Goal: Transaction & Acquisition: Download file/media

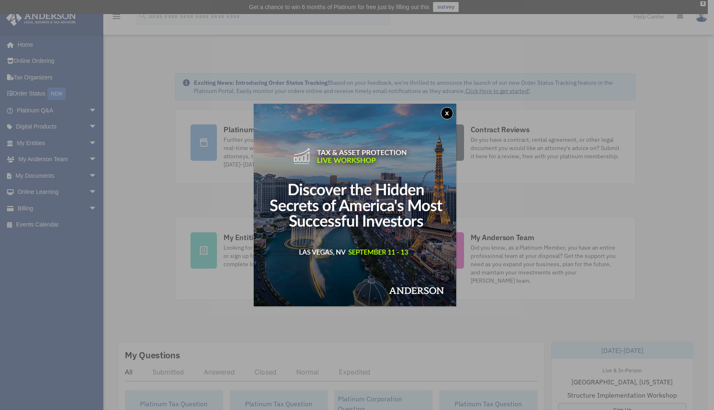
click at [451, 109] on button "x" at bounding box center [447, 113] width 12 height 12
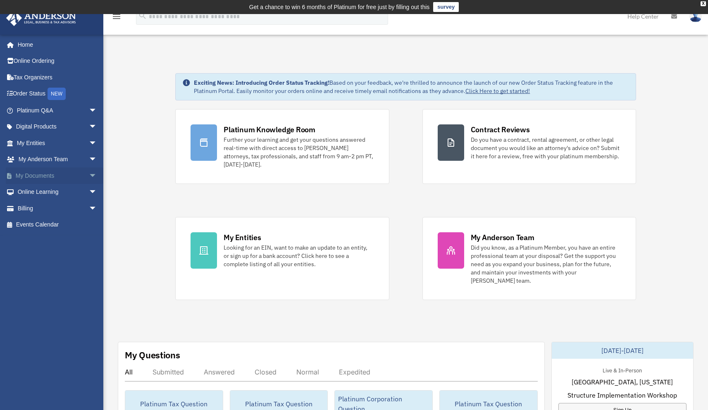
click at [89, 176] on span "arrow_drop_down" at bounding box center [97, 175] width 17 height 17
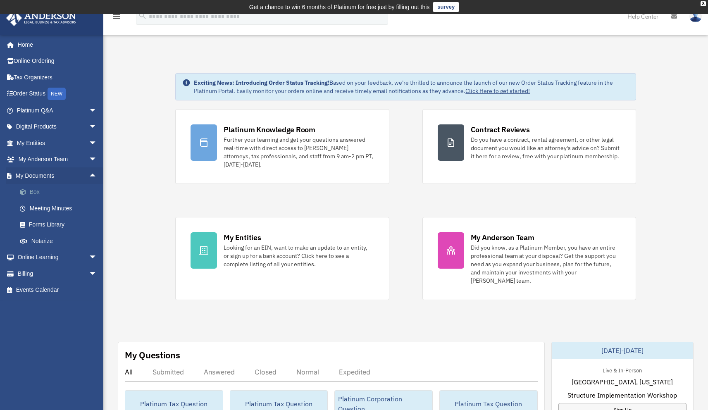
click at [45, 192] on link "Box" at bounding box center [61, 192] width 98 height 17
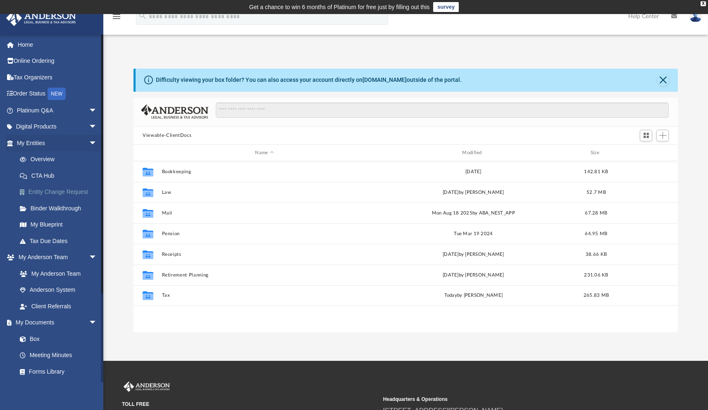
scroll to position [181, 538]
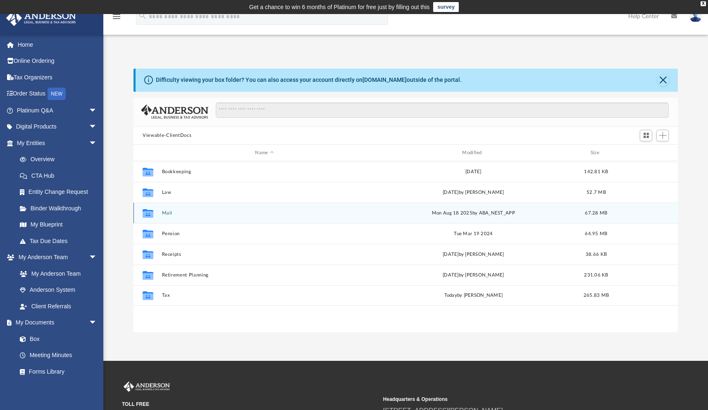
click at [149, 212] on icon "grid" at bounding box center [148, 214] width 11 height 7
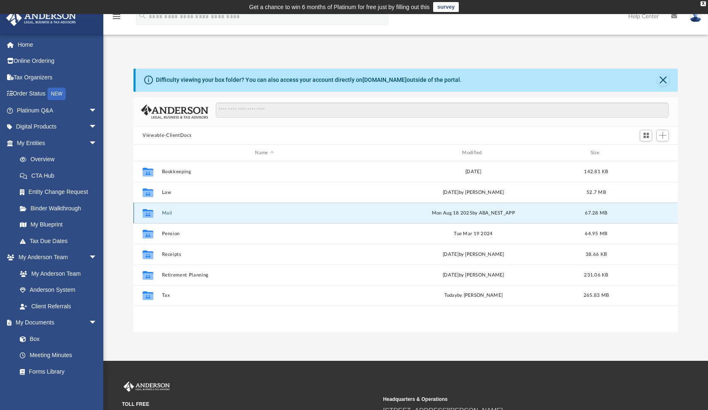
click at [164, 214] on button "Mail" at bounding box center [264, 212] width 205 height 5
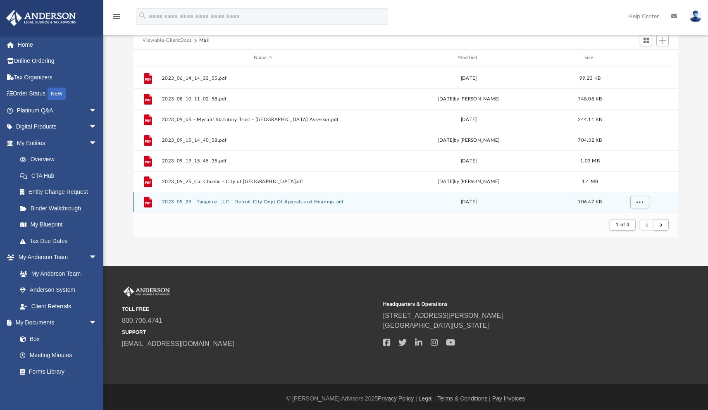
scroll to position [98, 0]
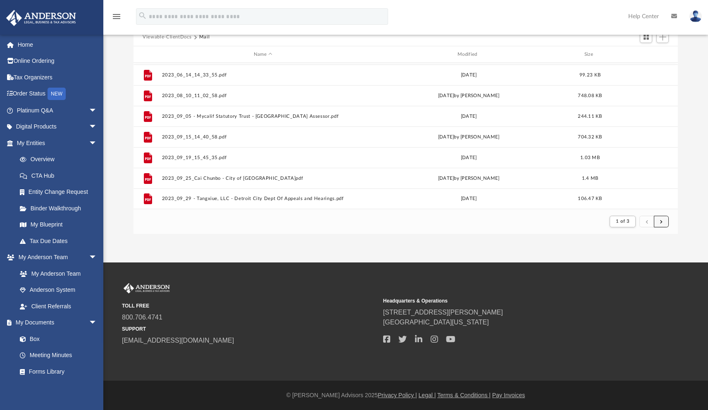
click at [663, 219] on button "submit" at bounding box center [660, 222] width 15 height 12
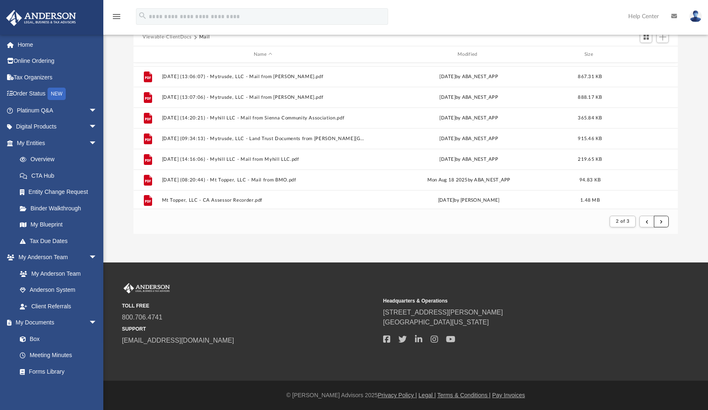
scroll to position [886, 0]
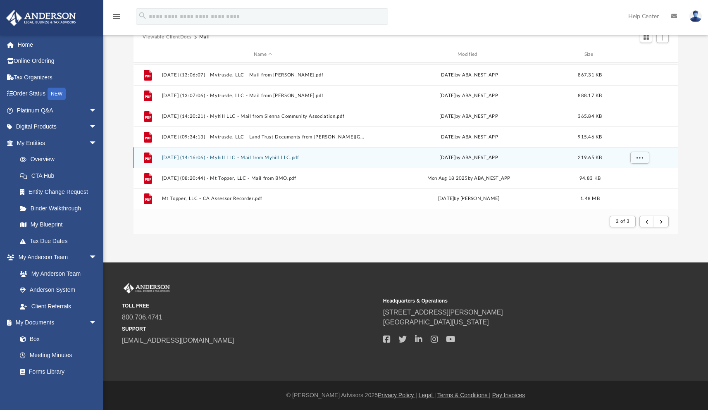
click at [250, 156] on button "2025.08.15 (14:16:06) - Myhill LLC - Mail from Myhill LLC.pdf" at bounding box center [263, 157] width 202 height 5
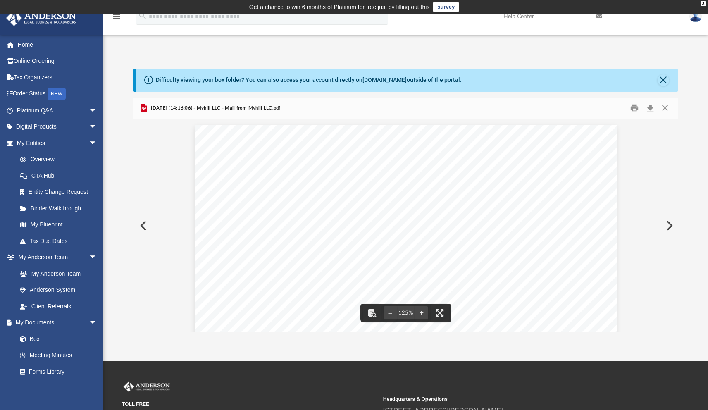
scroll to position [0, 0]
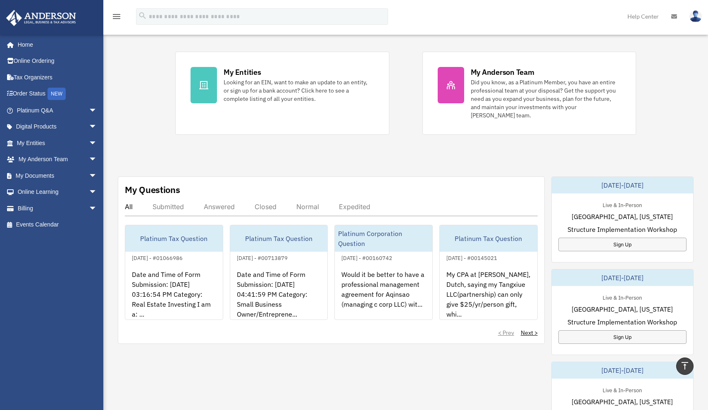
scroll to position [166, 0]
click at [53, 173] on link "My Documents arrow_drop_down" at bounding box center [58, 175] width 104 height 17
click at [91, 176] on span "arrow_drop_down" at bounding box center [97, 175] width 17 height 17
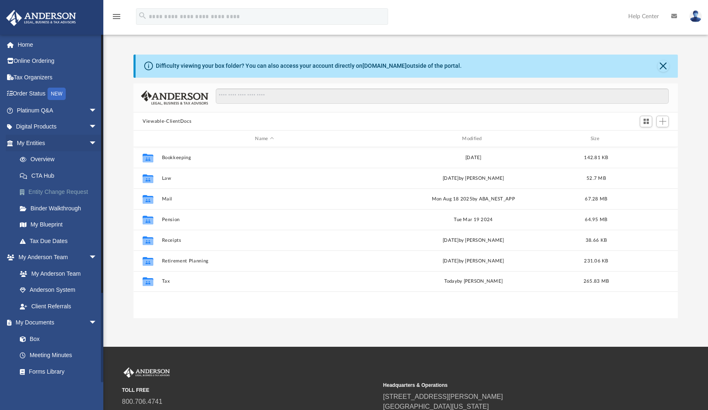
scroll to position [181, 538]
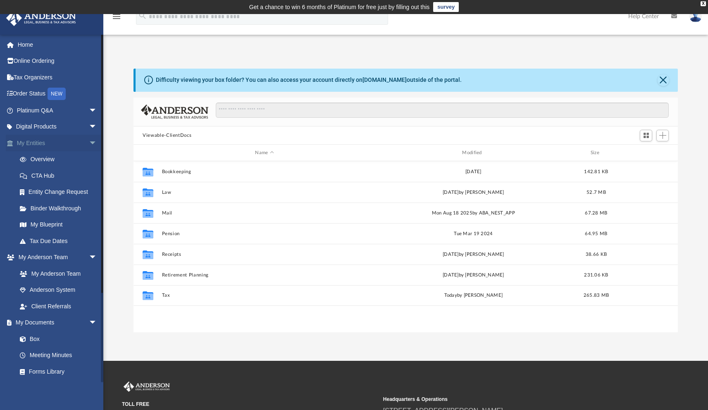
click at [89, 140] on span "arrow_drop_down" at bounding box center [97, 143] width 17 height 17
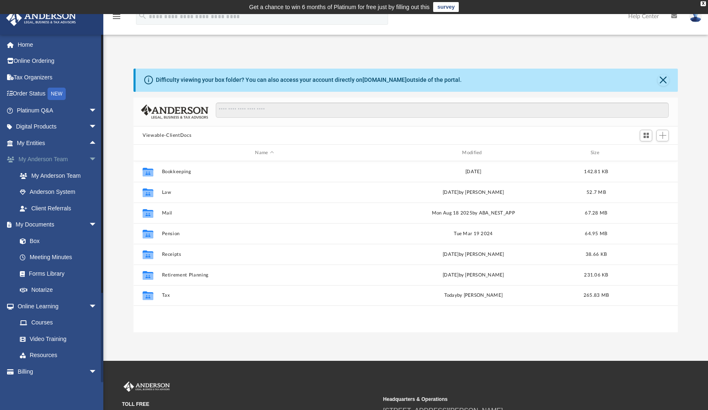
click at [89, 159] on span "arrow_drop_down" at bounding box center [97, 159] width 17 height 17
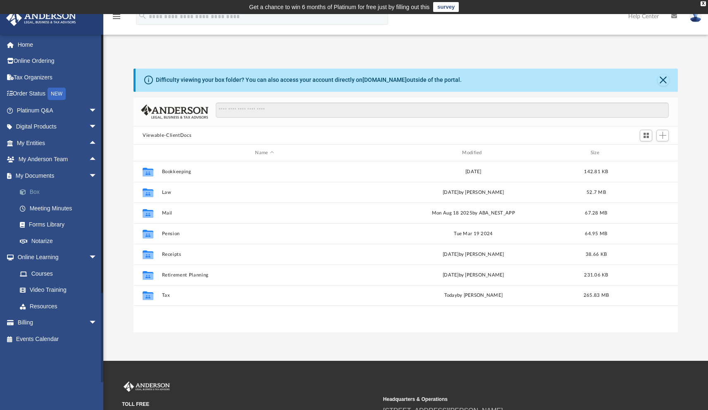
click at [33, 191] on link "Box" at bounding box center [61, 192] width 98 height 17
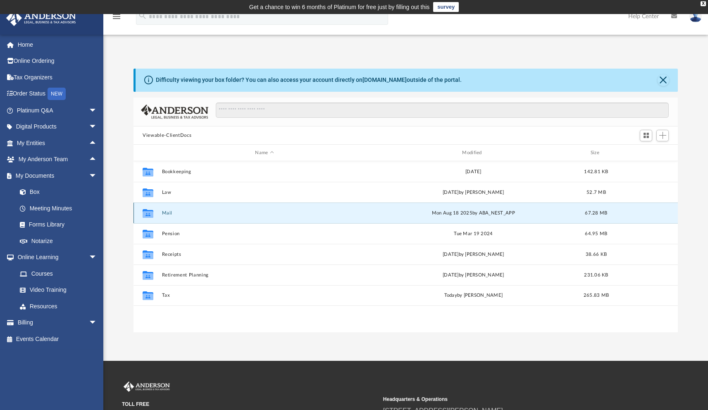
click at [169, 212] on button "Mail" at bounding box center [264, 212] width 205 height 5
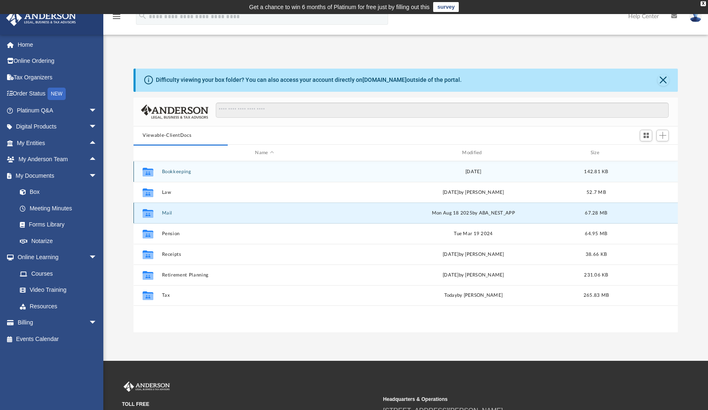
scroll to position [7, 7]
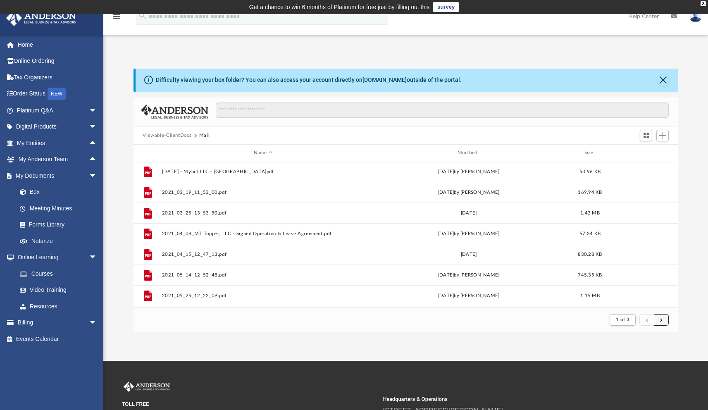
click at [660, 318] on span "submit" at bounding box center [661, 319] width 2 height 5
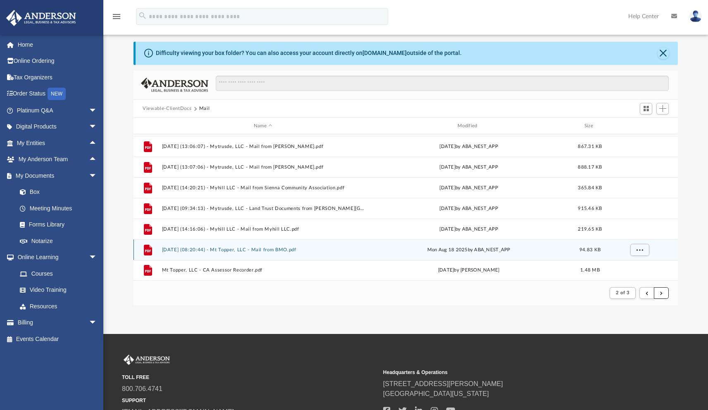
scroll to position [28, 0]
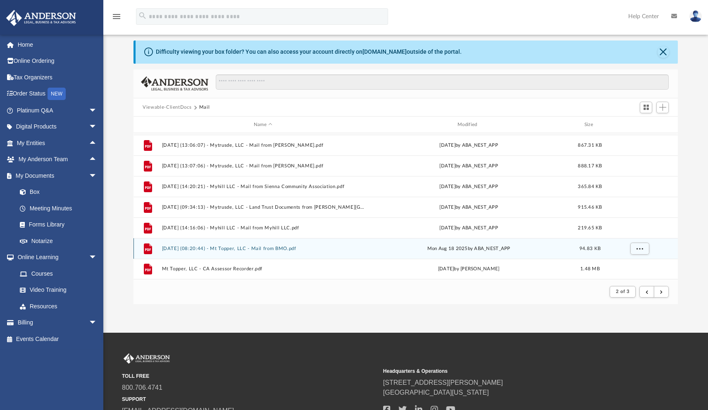
click at [241, 248] on button "2025.08.18 (08:20:44) - Mt Topper, LLC - Mail from BMO.pdf" at bounding box center [263, 248] width 202 height 5
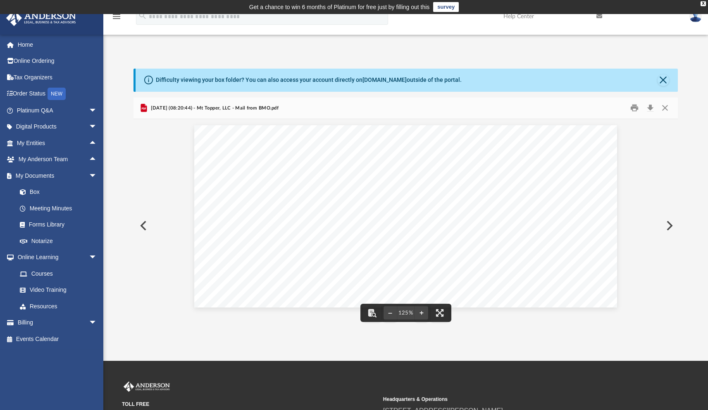
scroll to position [0, 0]
click at [44, 190] on link "Box" at bounding box center [61, 192] width 98 height 17
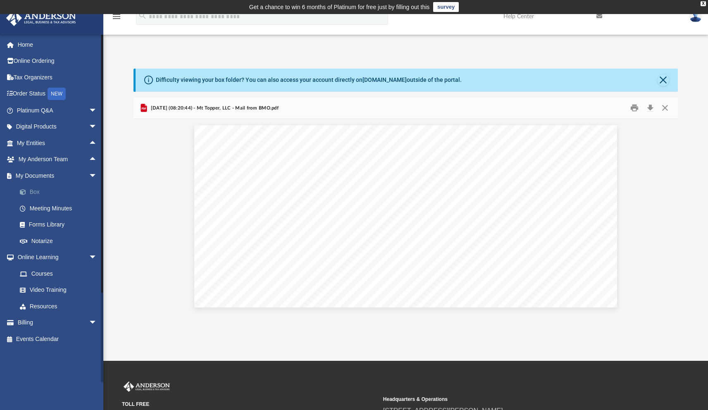
click at [36, 190] on link "Box" at bounding box center [61, 192] width 98 height 17
click at [26, 192] on span at bounding box center [26, 192] width 5 height 6
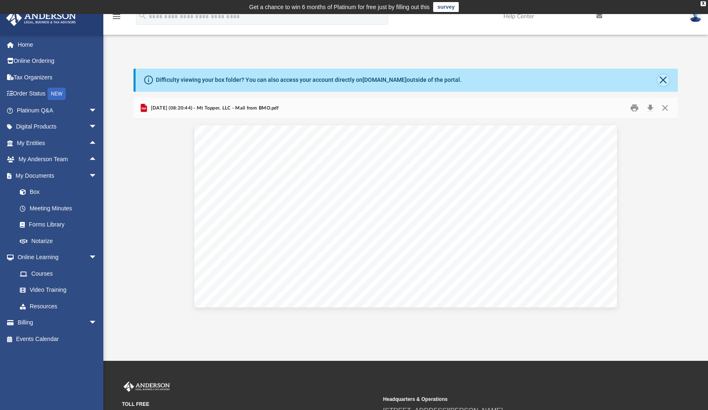
click at [661, 80] on button "Close" at bounding box center [663, 80] width 12 height 12
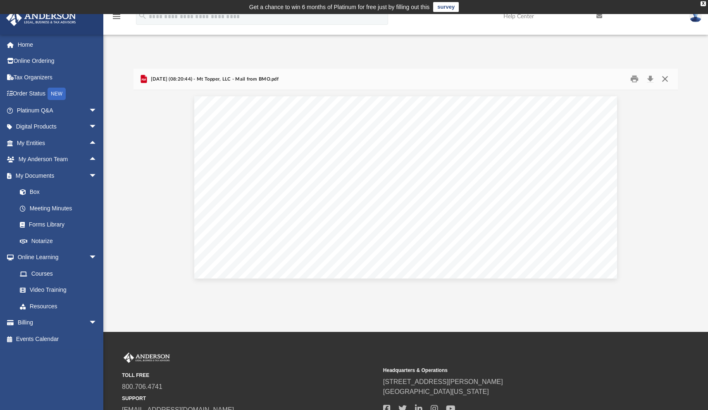
click at [667, 78] on button "Close" at bounding box center [664, 79] width 15 height 13
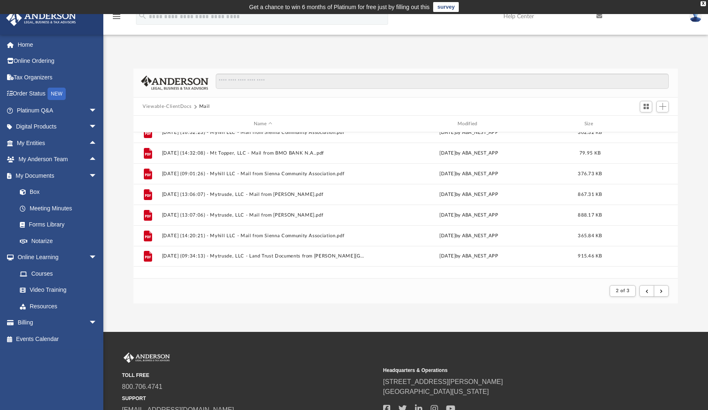
scroll to position [803, 0]
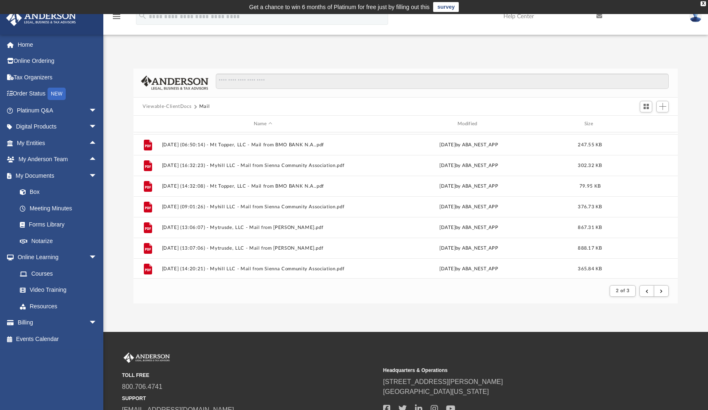
click at [185, 105] on button "Viewable-ClientDocs" at bounding box center [167, 106] width 49 height 7
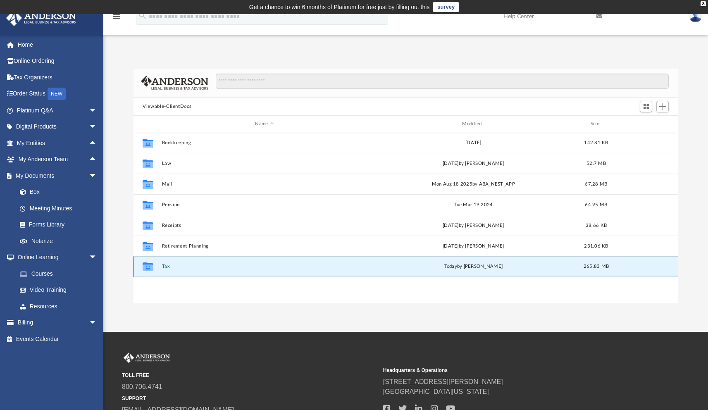
click at [167, 265] on button "Tax" at bounding box center [264, 266] width 205 height 5
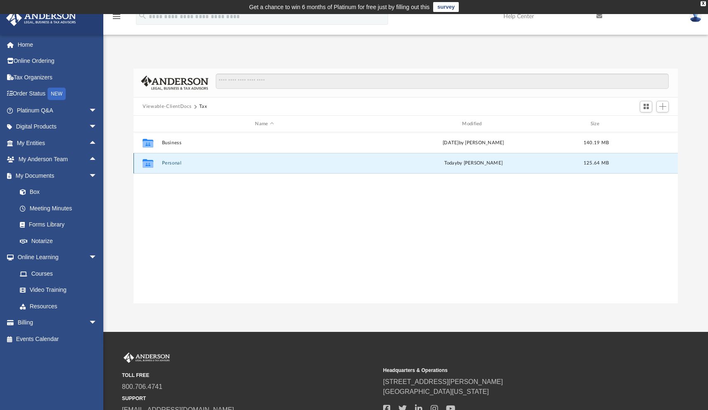
click at [175, 164] on button "Personal" at bounding box center [264, 162] width 205 height 5
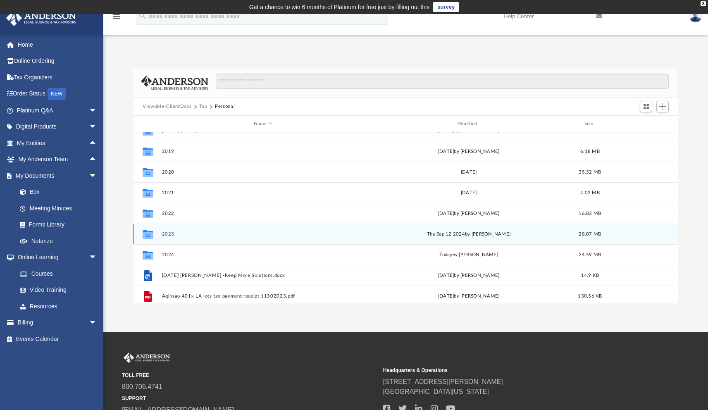
scroll to position [5, 0]
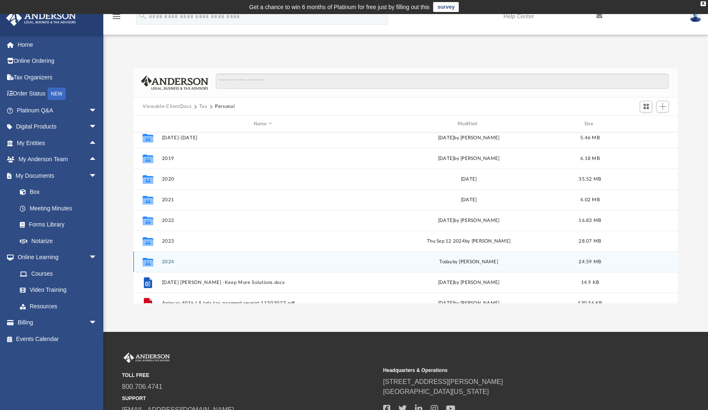
click at [147, 261] on icon "grid" at bounding box center [148, 263] width 11 height 7
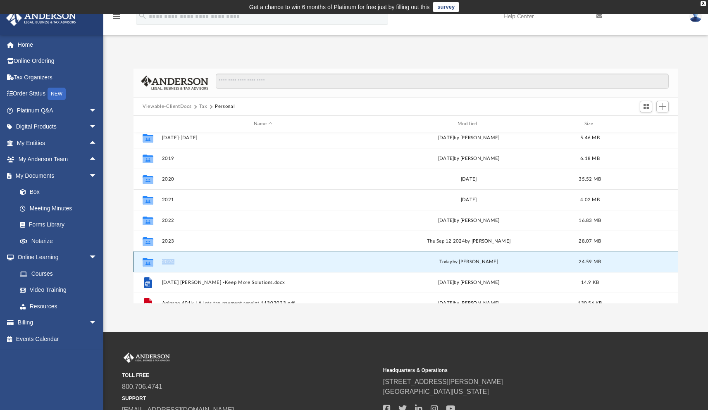
click at [147, 261] on g "grid" at bounding box center [148, 262] width 11 height 9
click at [164, 261] on button "2024" at bounding box center [263, 261] width 202 height 5
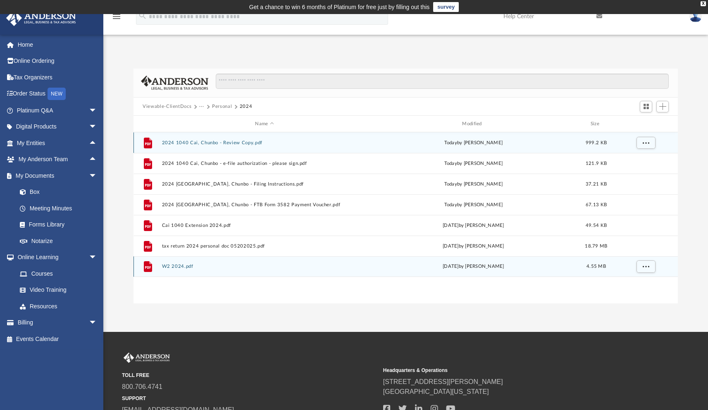
scroll to position [0, 0]
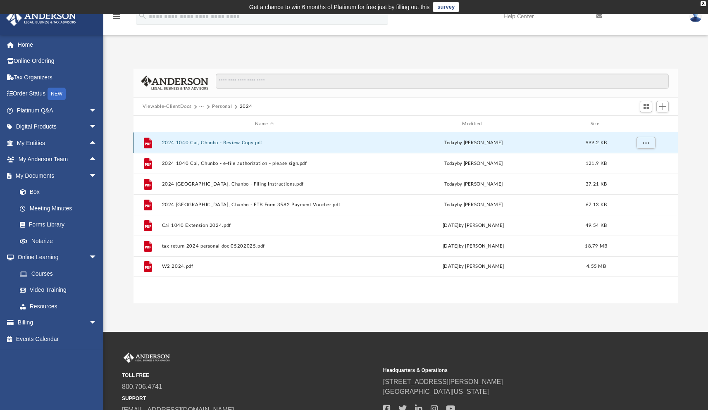
click at [247, 142] on button "2024 1040 Cai, Chunbo - Review Copy.pdf" at bounding box center [264, 142] width 205 height 5
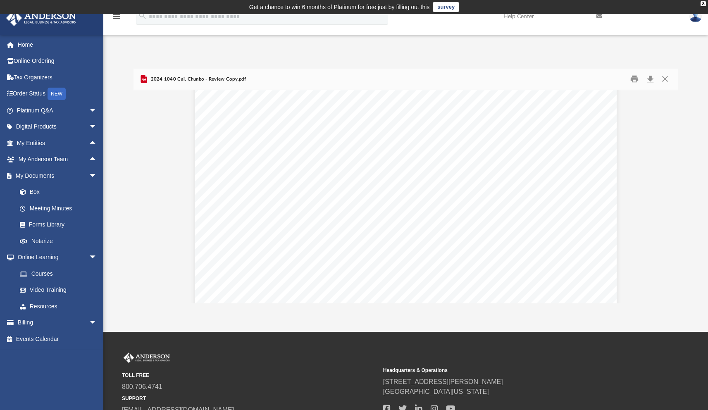
click at [697, 19] on img at bounding box center [695, 16] width 12 height 12
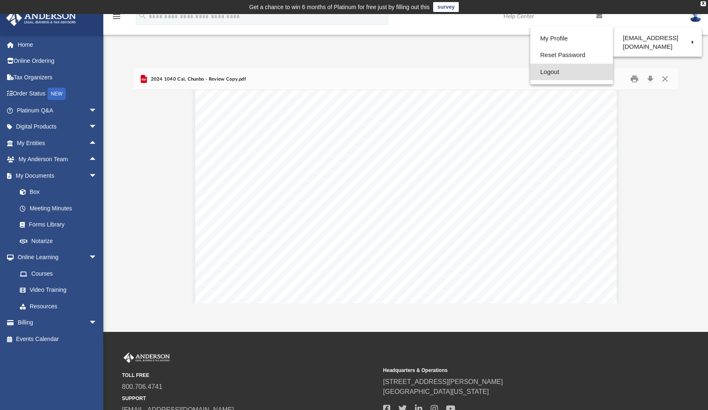
click at [589, 74] on link "Logout" at bounding box center [571, 72] width 83 height 17
